Goal: Communication & Community: Answer question/provide support

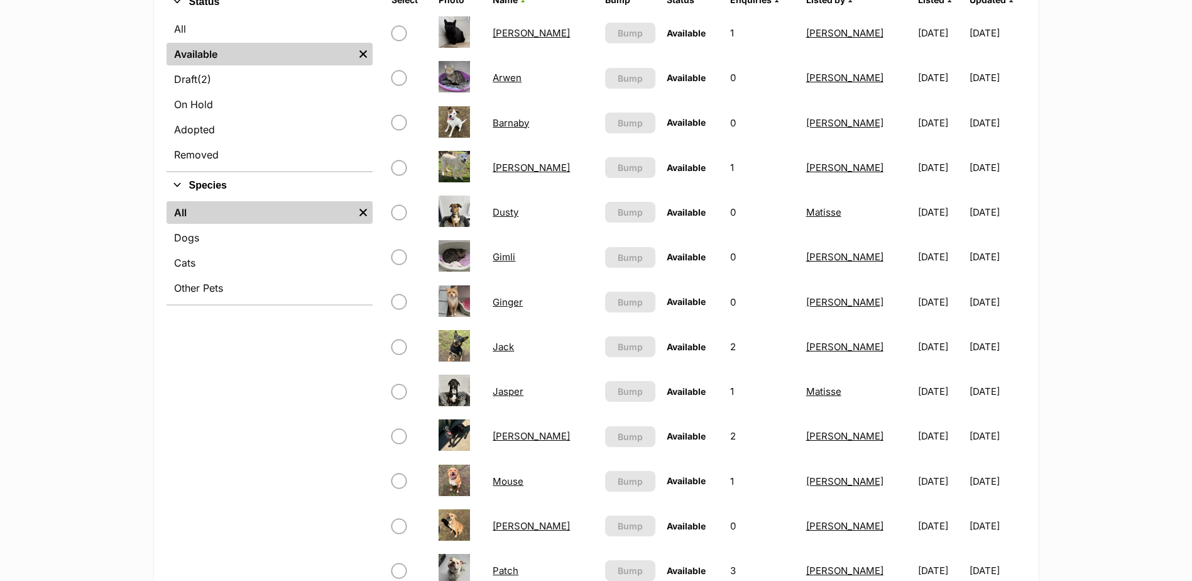
scroll to position [314, 0]
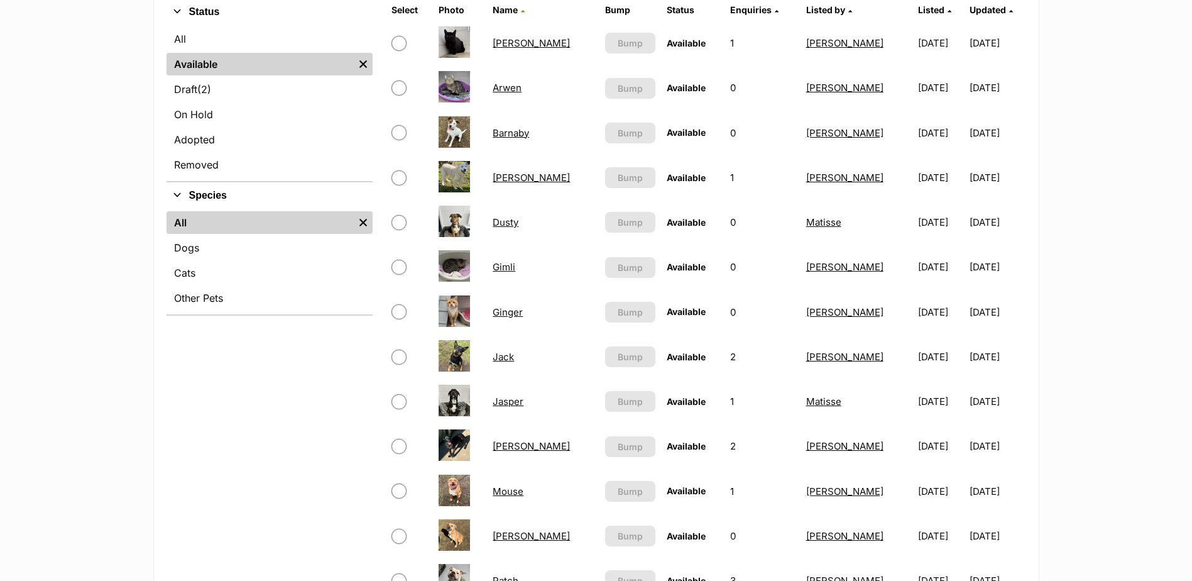
click at [519, 40] on link "[PERSON_NAME]" at bounding box center [531, 43] width 77 height 12
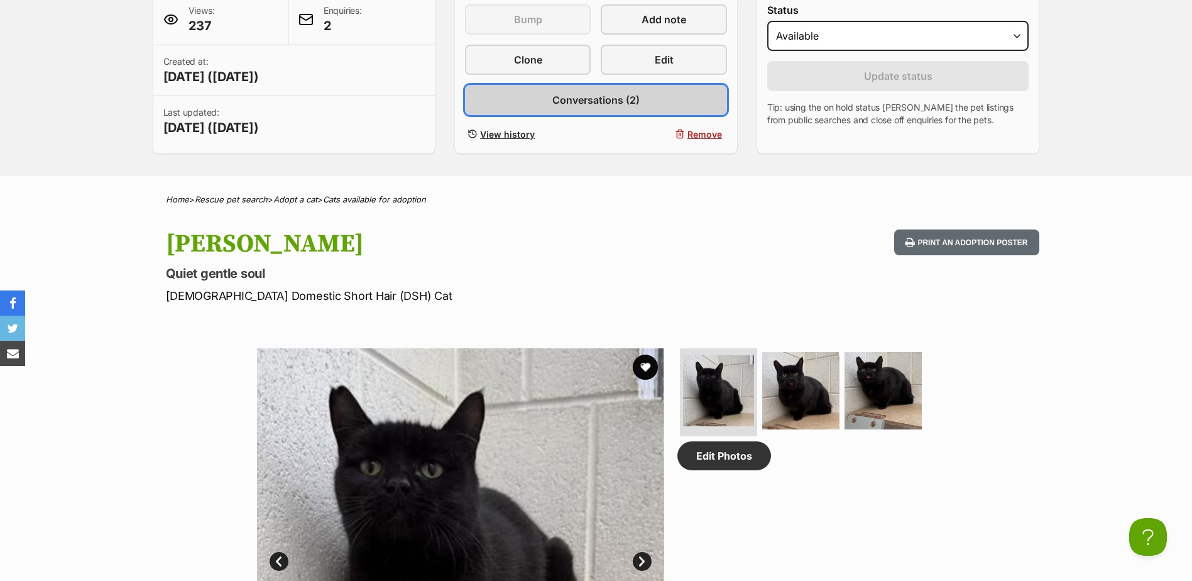
click at [593, 92] on span "Conversations (2)" at bounding box center [595, 99] width 87 height 15
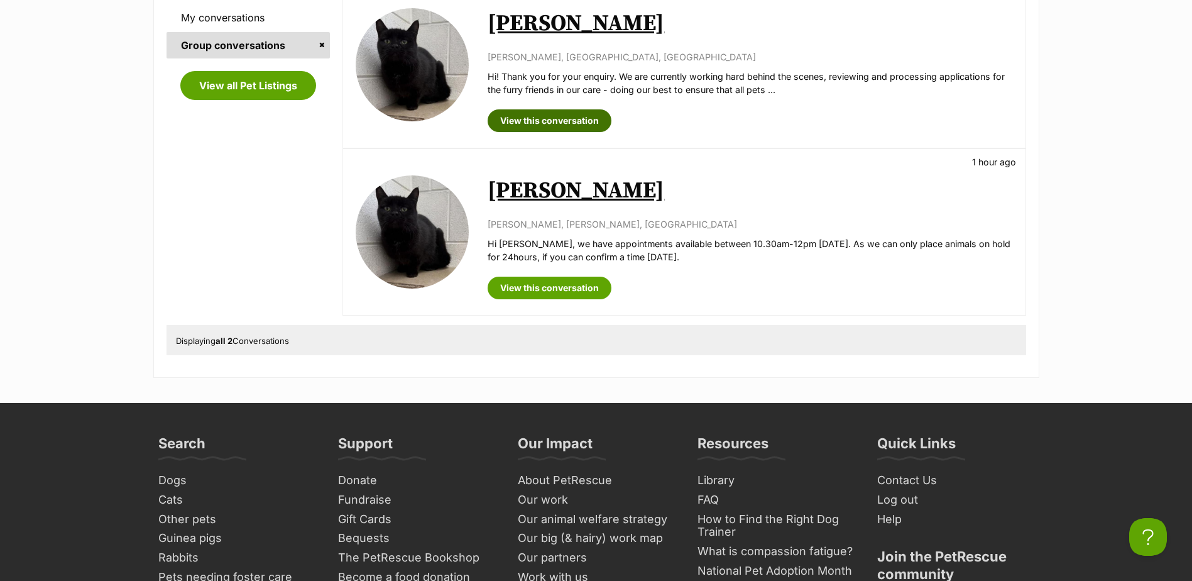
click at [561, 121] on link "View this conversation" at bounding box center [550, 120] width 124 height 23
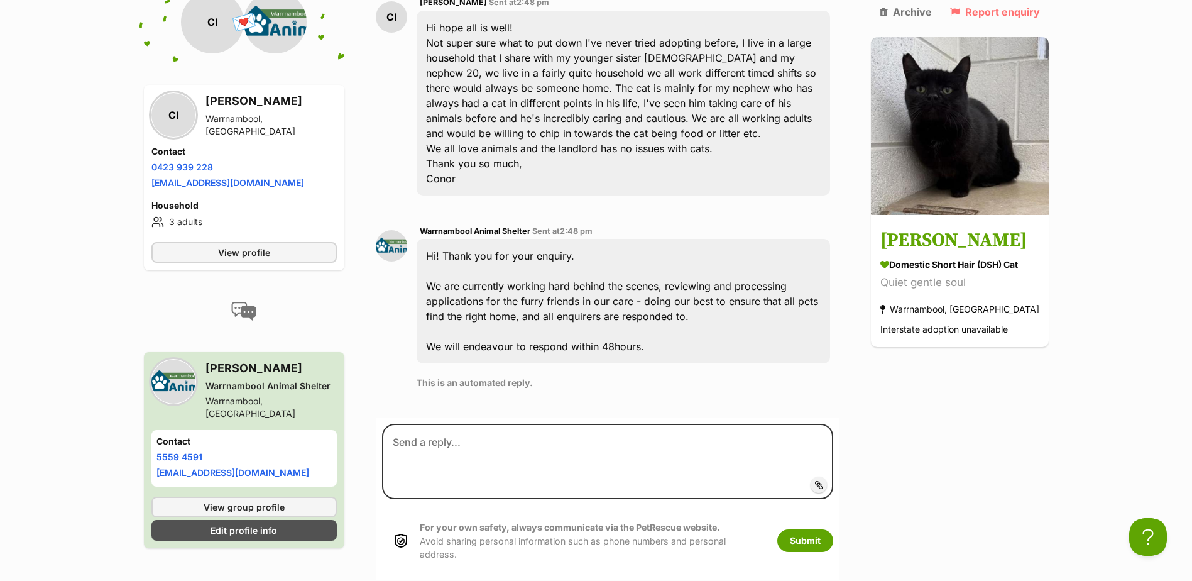
scroll to position [505, 0]
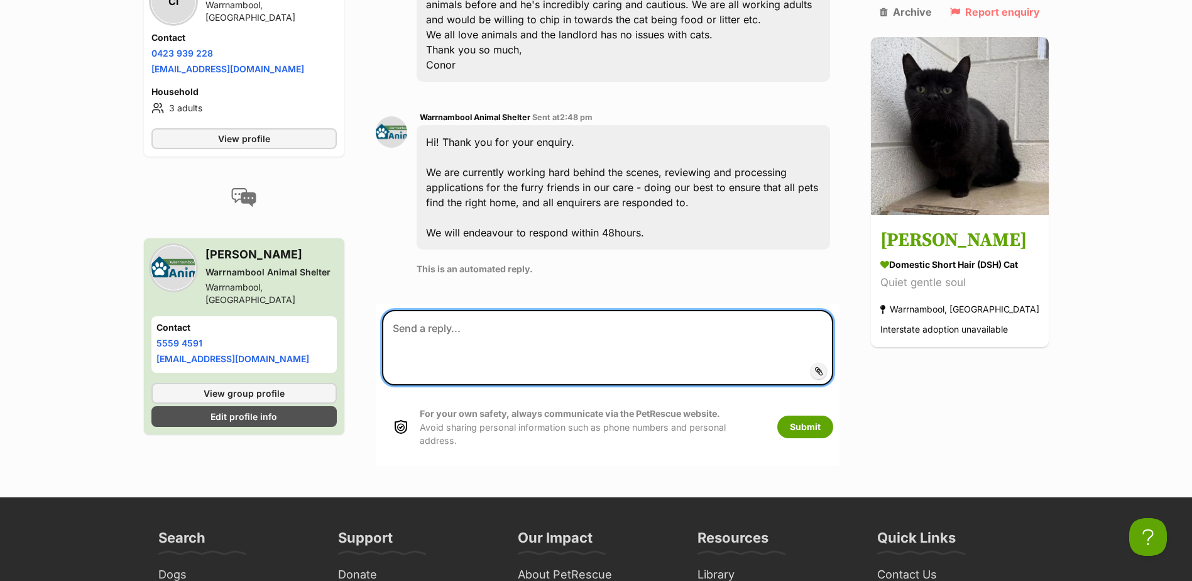
click at [655, 310] on textarea at bounding box center [607, 347] width 451 height 75
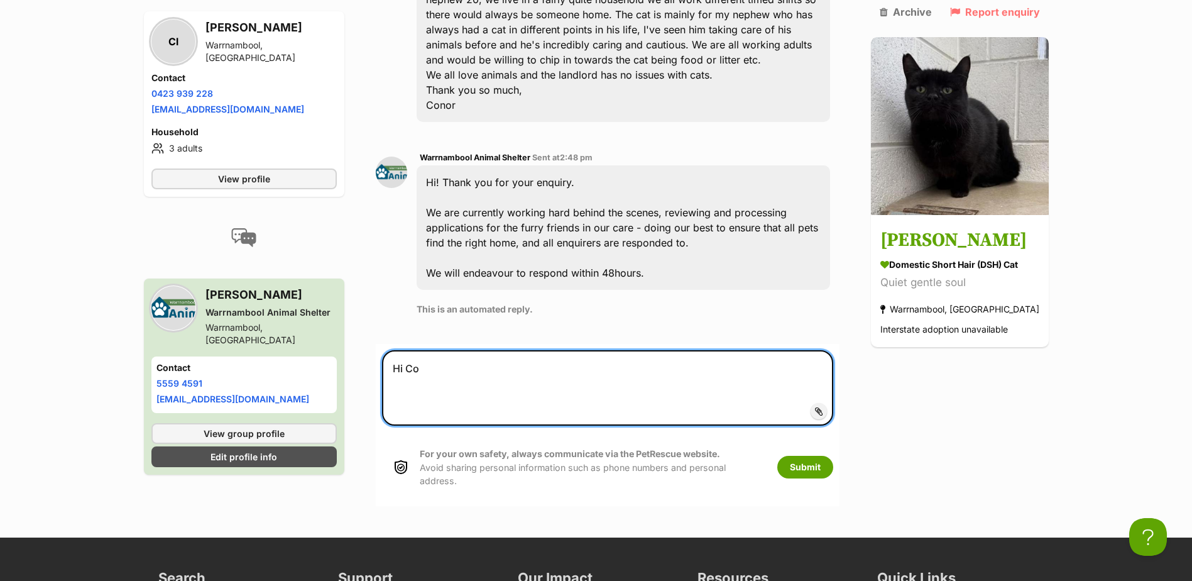
scroll to position [442, 0]
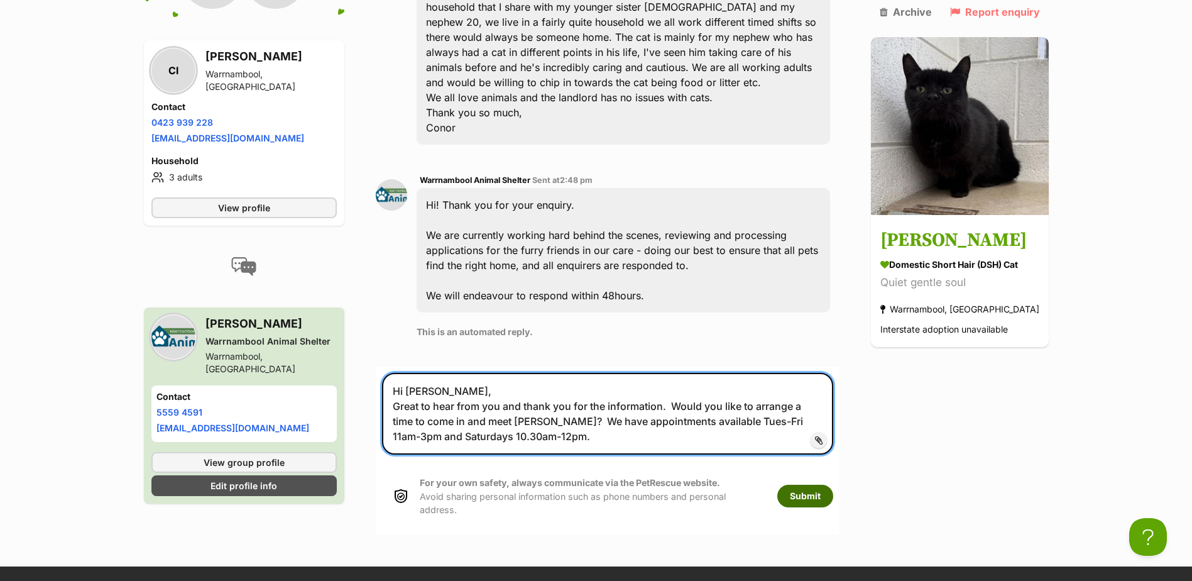
type textarea "Hi Conor, Great to hear from you and thank you for the information. Would you l…"
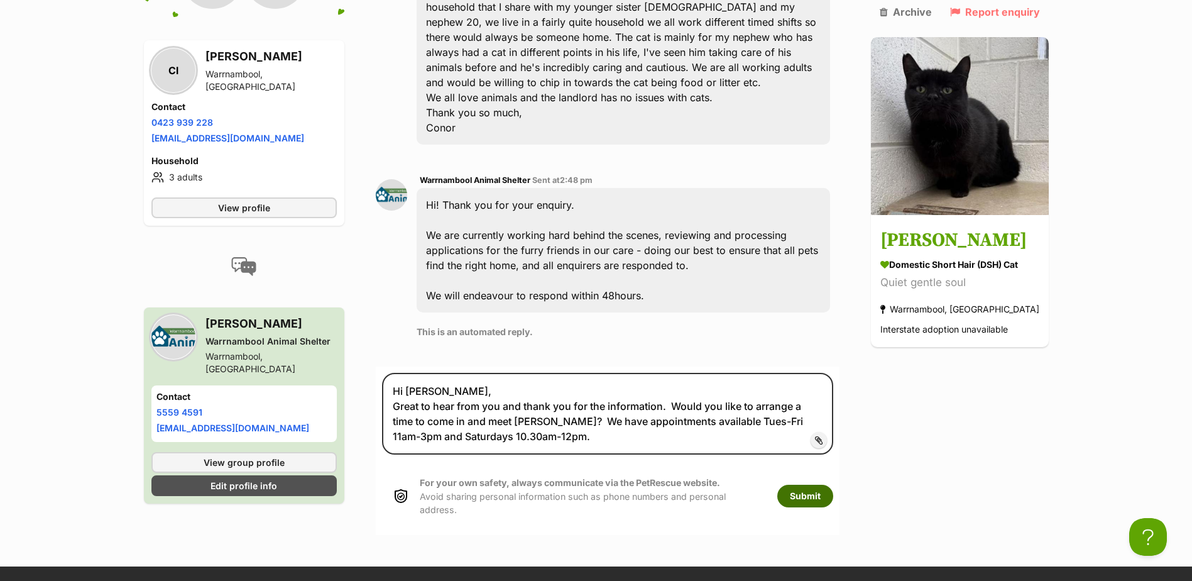
click at [814, 484] on button "Submit" at bounding box center [805, 495] width 56 height 23
